Goal: Find specific page/section: Find specific page/section

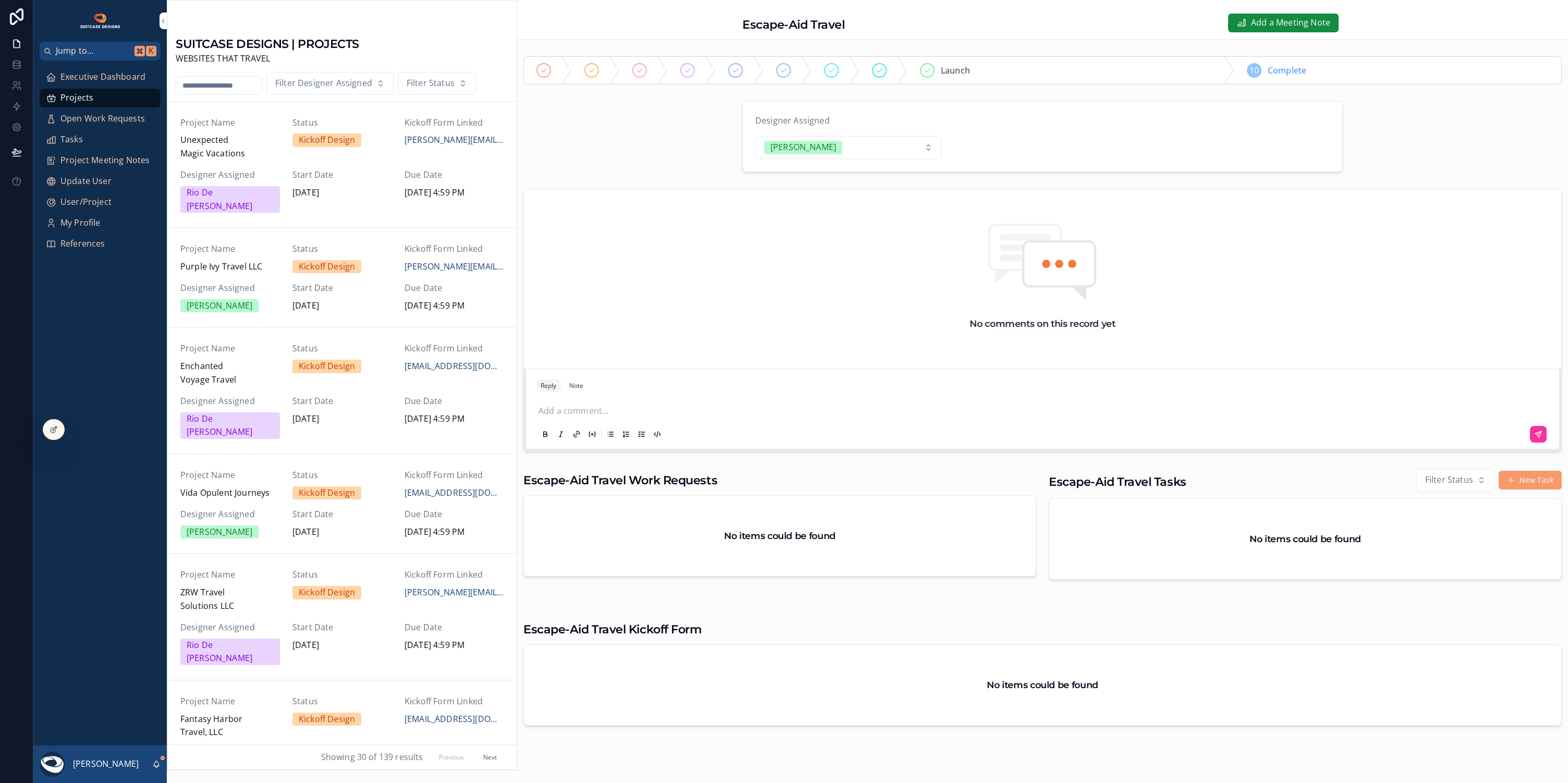
click at [106, 79] on span "Executive Dashboard" at bounding box center [103, 77] width 85 height 13
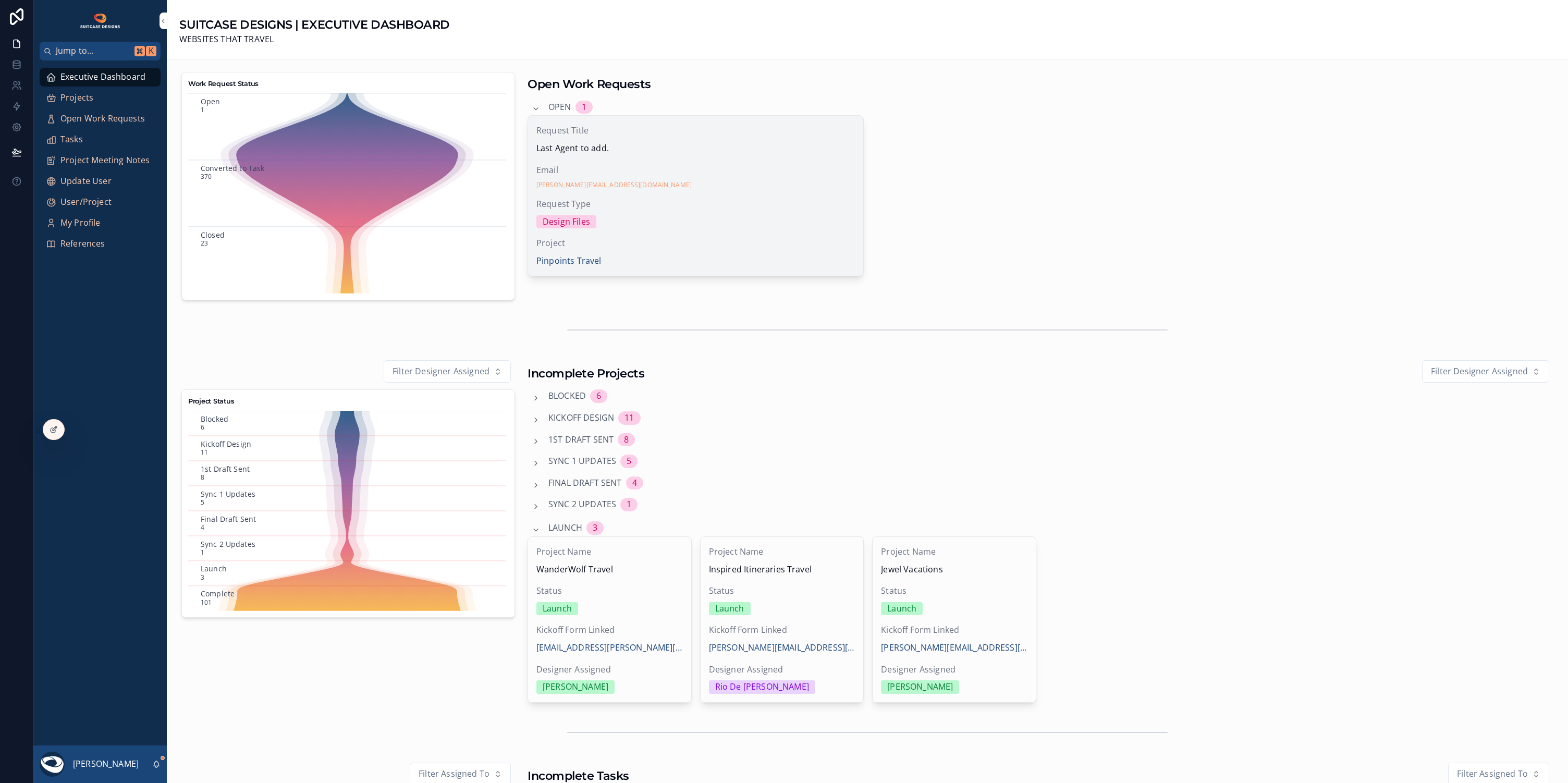
click at [740, 169] on span "Email" at bounding box center [695, 171] width 318 height 13
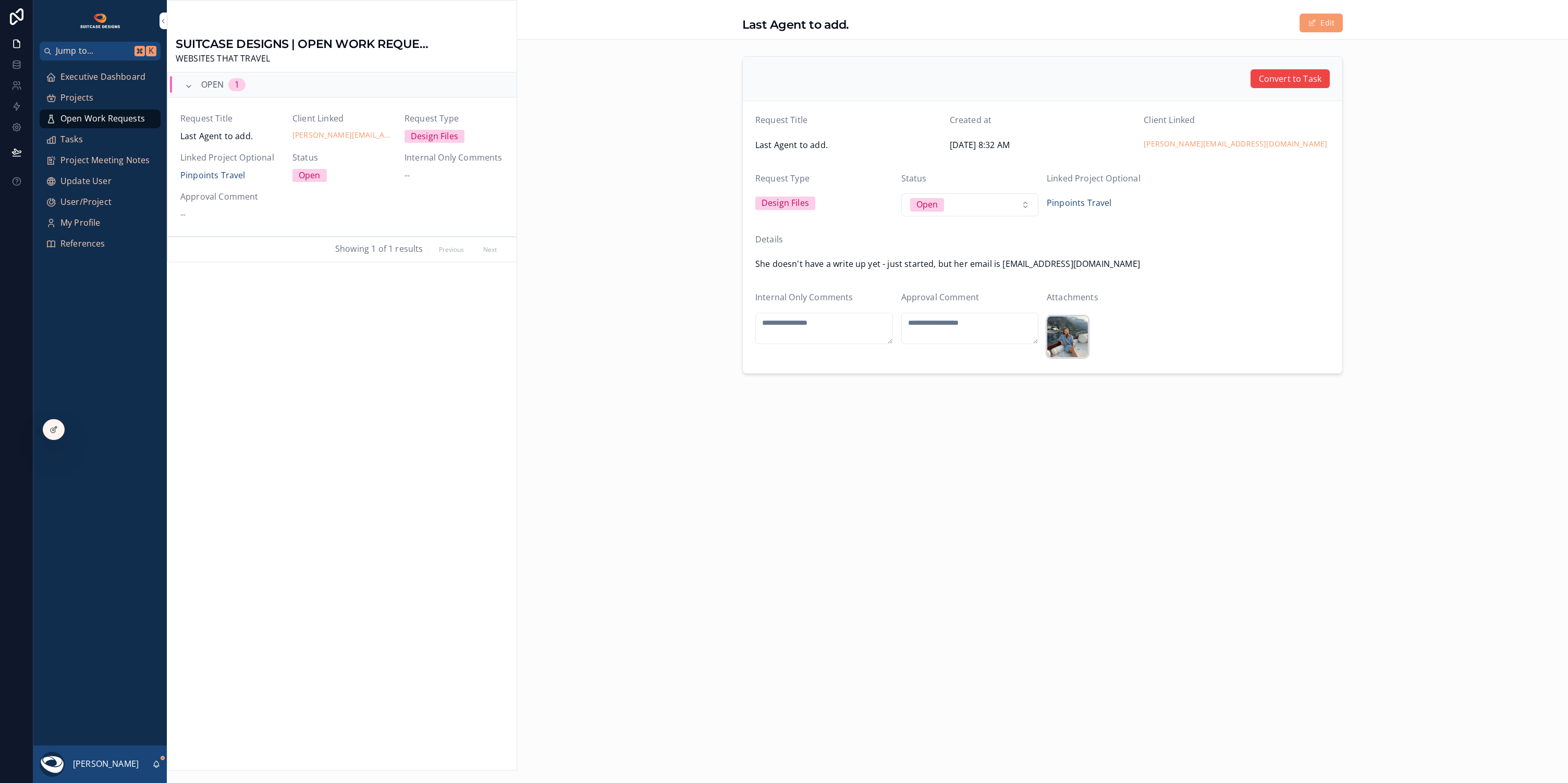
click at [1062, 332] on div "Amber .jpeg" at bounding box center [1068, 337] width 42 height 42
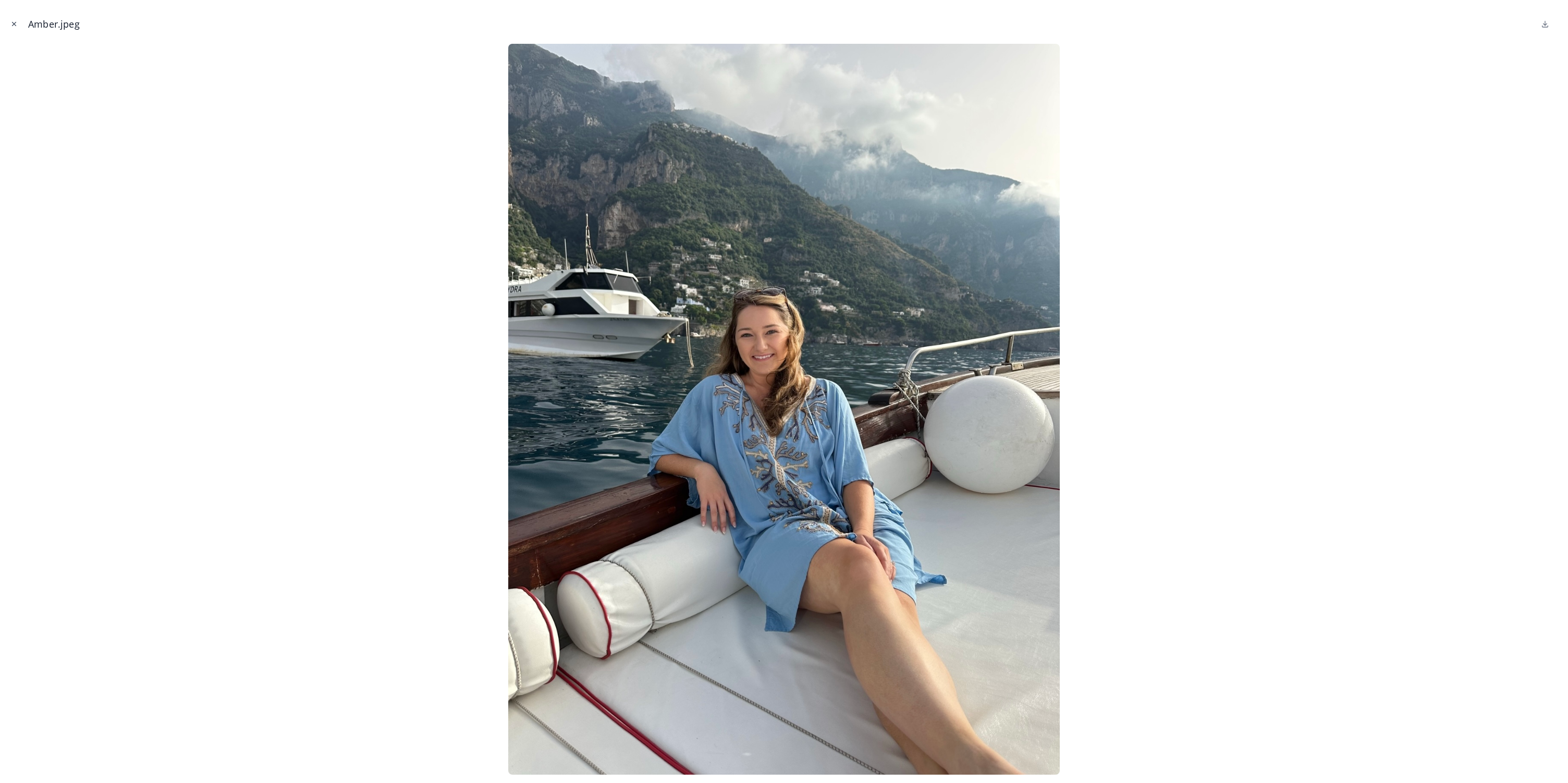
click at [16, 19] on button "Close modal" at bounding box center [13, 23] width 11 height 11
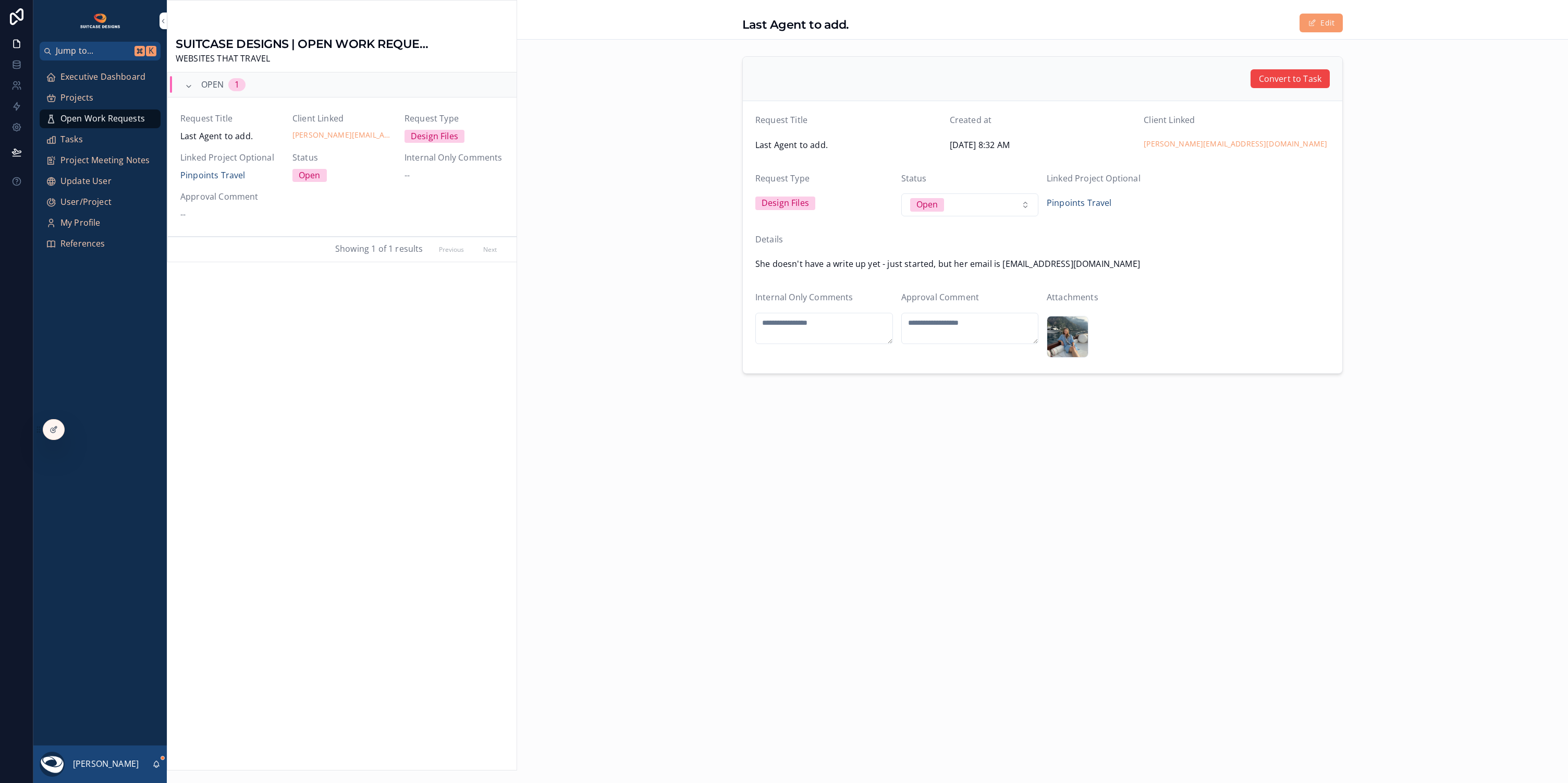
click at [95, 93] on div "Projects" at bounding box center [100, 98] width 109 height 16
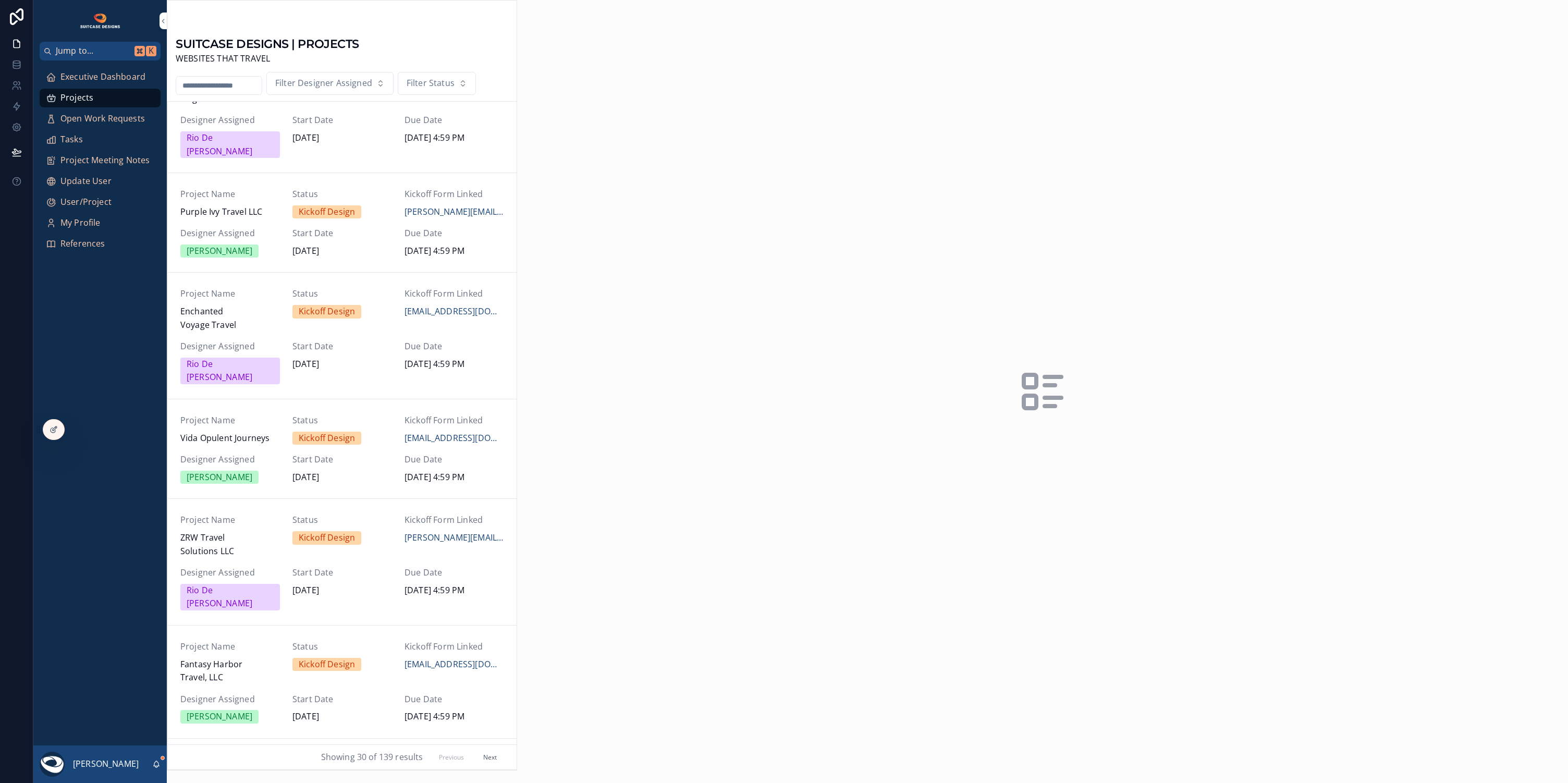
scroll to position [71, 0]
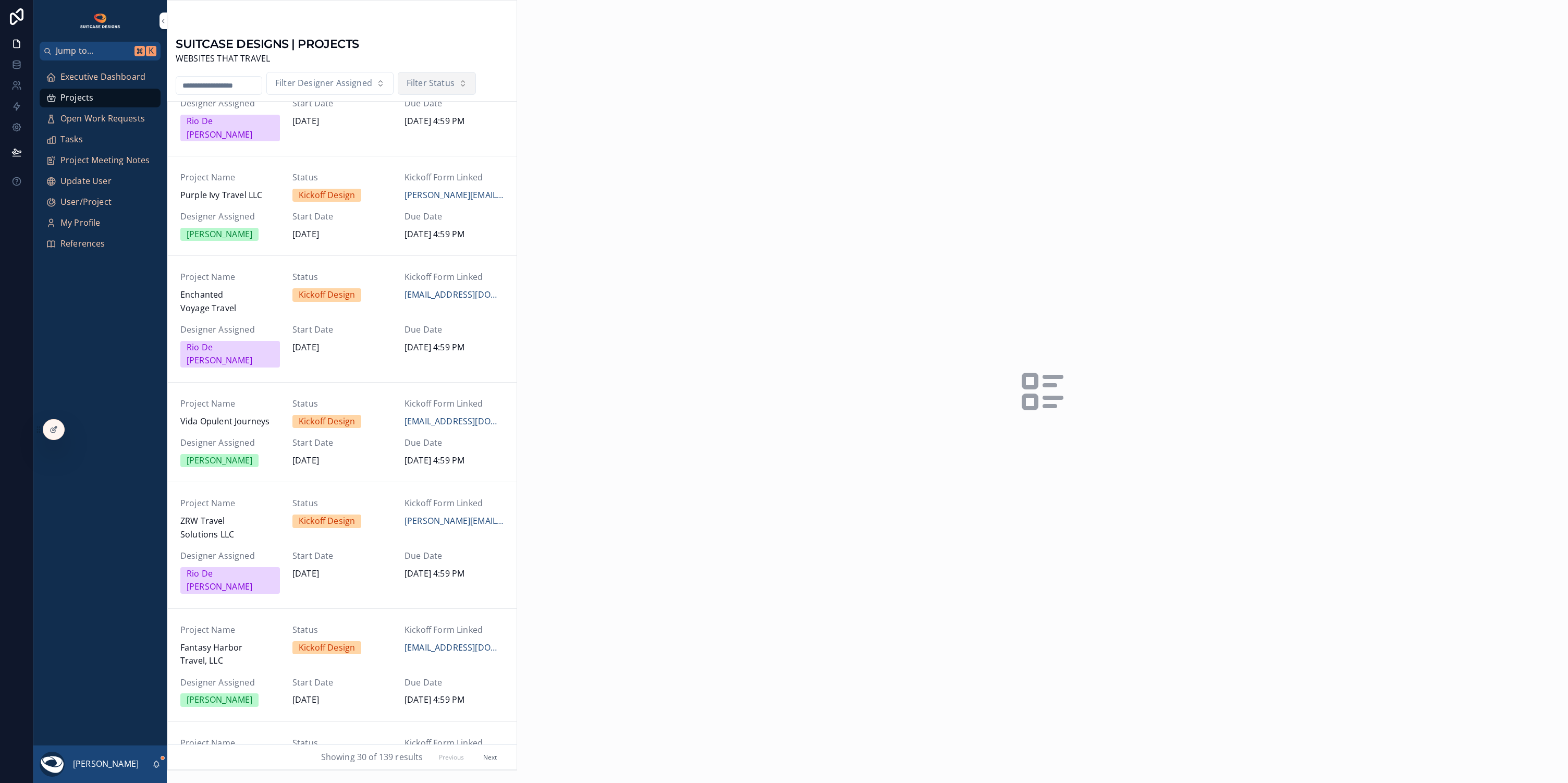
click at [441, 79] on span "Filter Status" at bounding box center [431, 83] width 48 height 13
click at [401, 261] on div "Complete" at bounding box center [442, 261] width 145 height 16
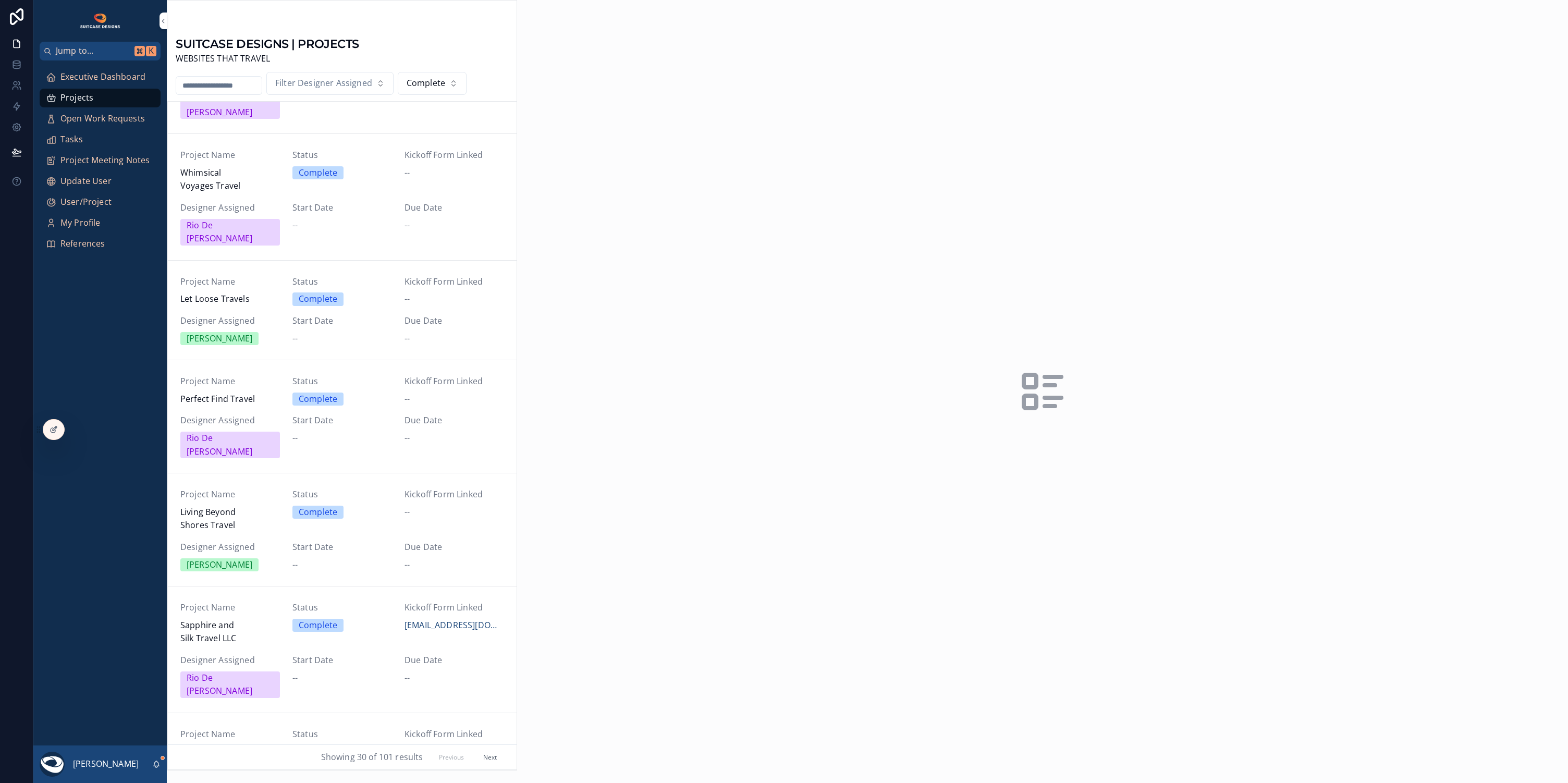
scroll to position [2400, 0]
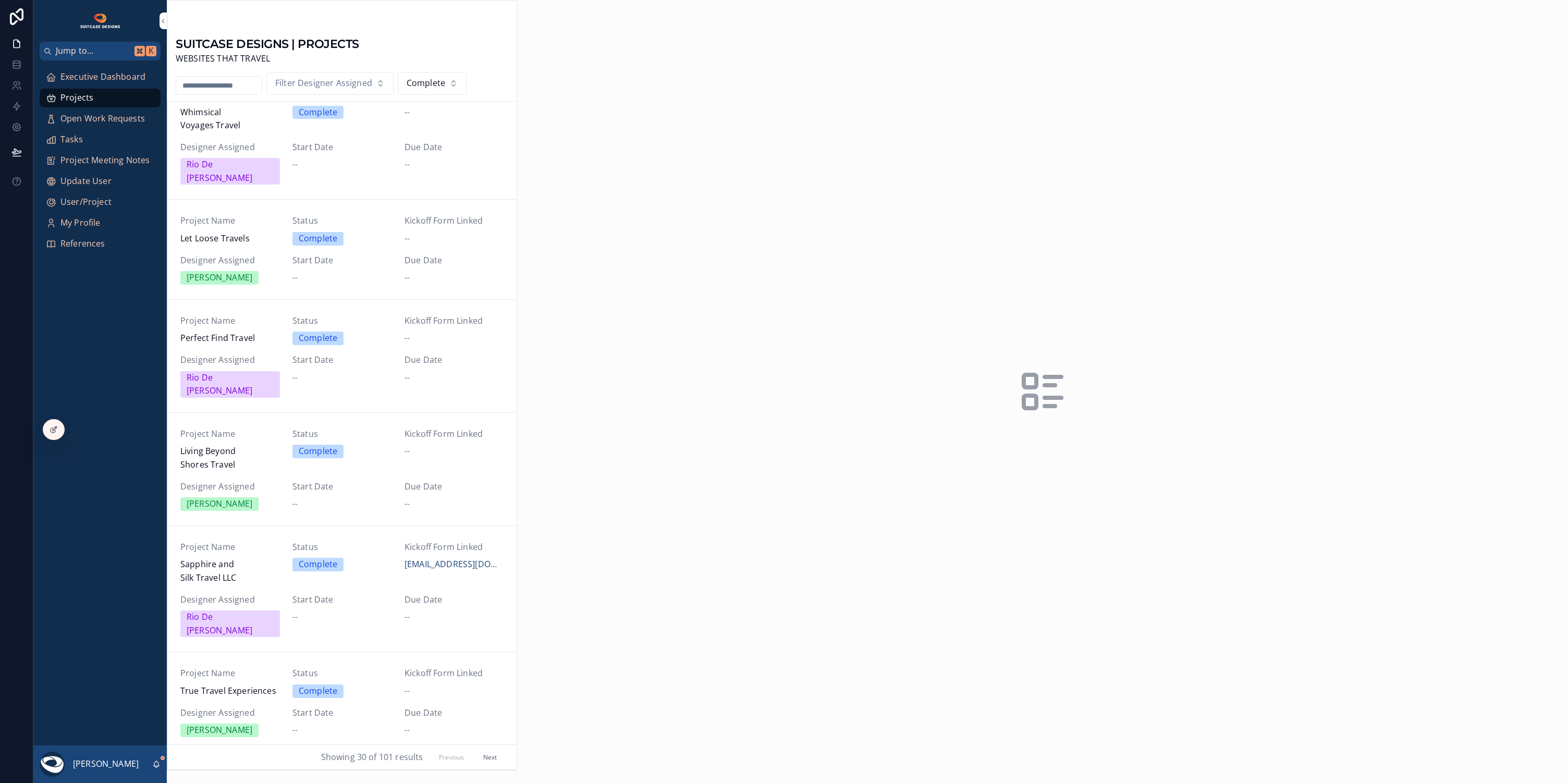
click at [484, 758] on button "Next" at bounding box center [490, 758] width 28 height 16
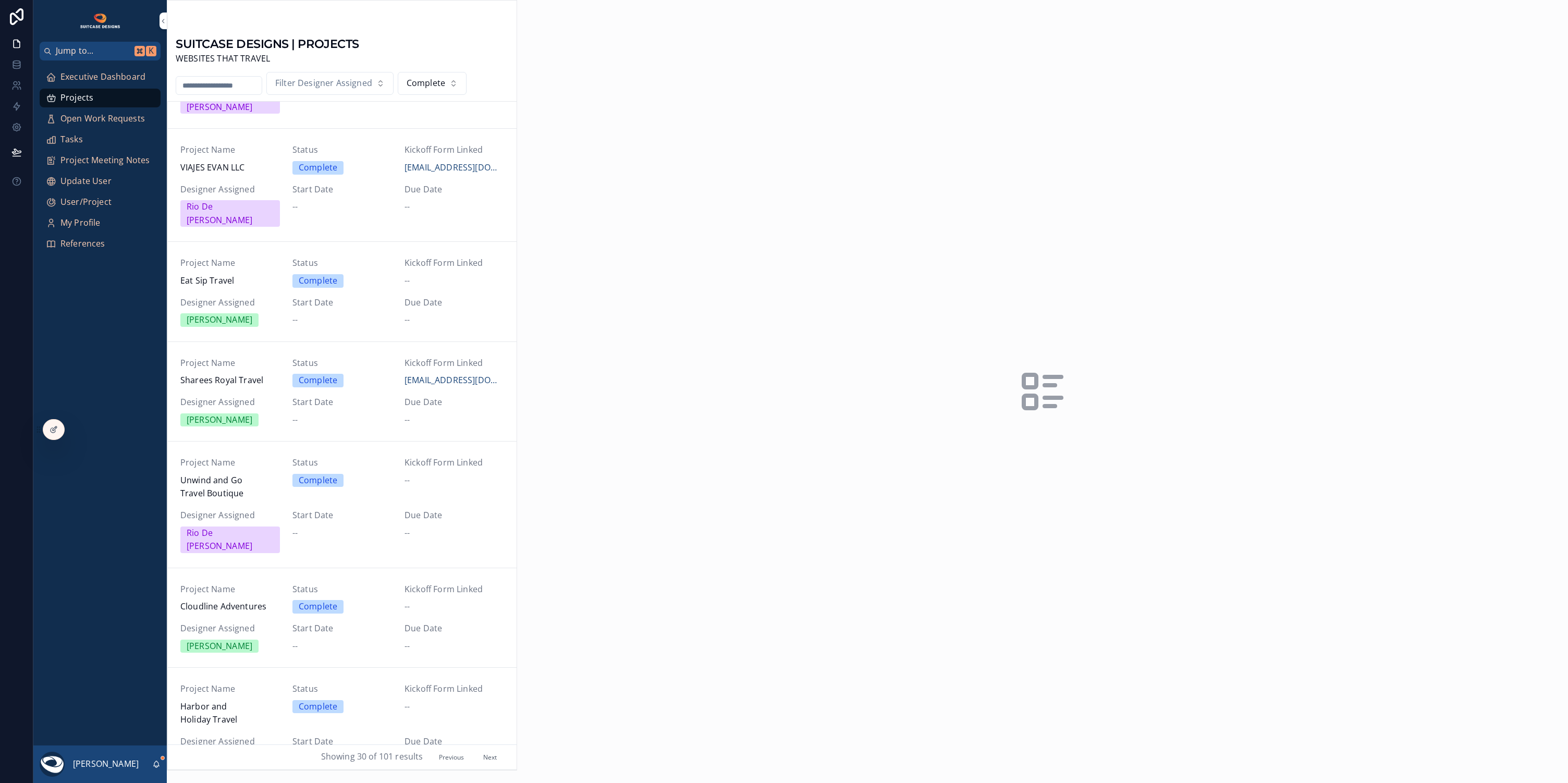
scroll to position [277, 0]
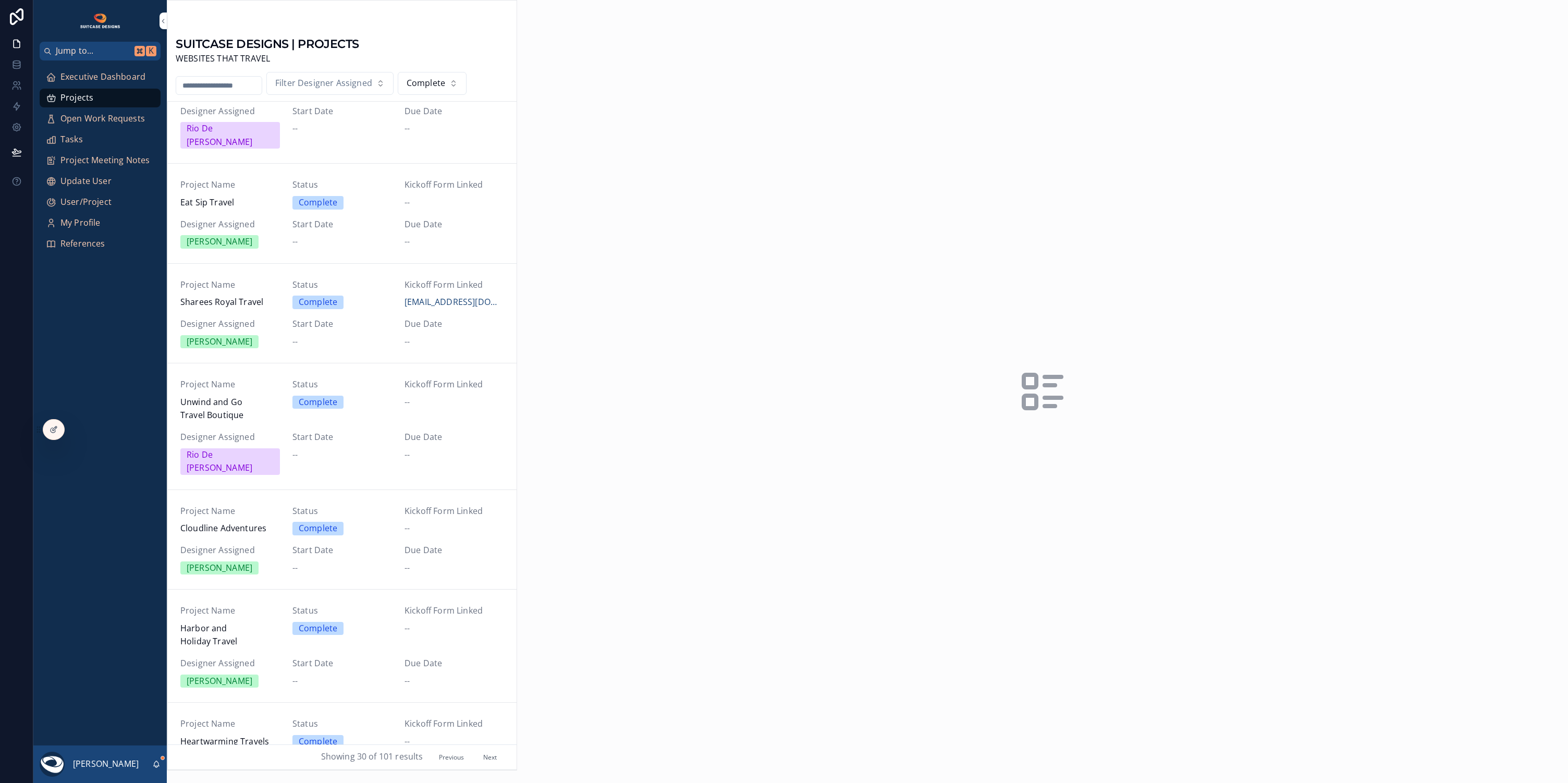
click at [100, 78] on span "Executive Dashboard" at bounding box center [103, 77] width 85 height 13
